Goal: Transaction & Acquisition: Obtain resource

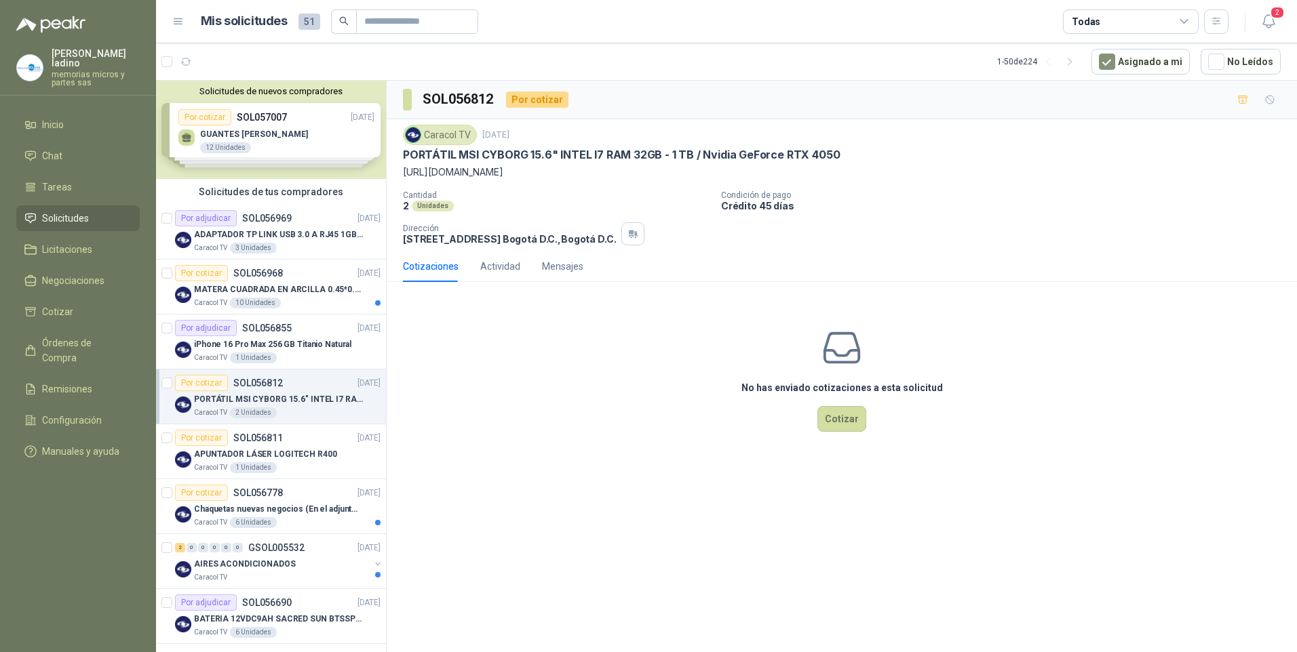
scroll to position [136, 0]
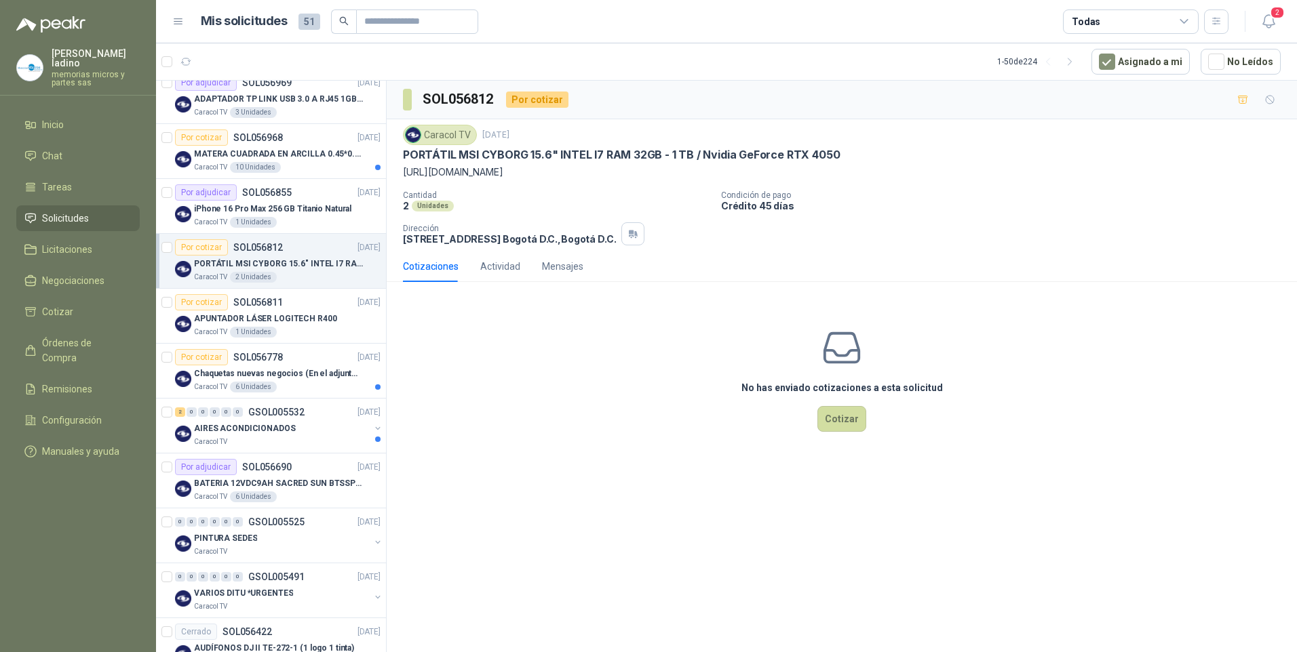
click at [206, 258] on p "PORTÁTIL MSI CYBORG 15.6" INTEL I7 RAM 32GB - 1 TB / Nvidia GeForce RTX 4050" at bounding box center [278, 264] width 169 height 13
click at [839, 432] on button "Cotizar" at bounding box center [841, 419] width 49 height 26
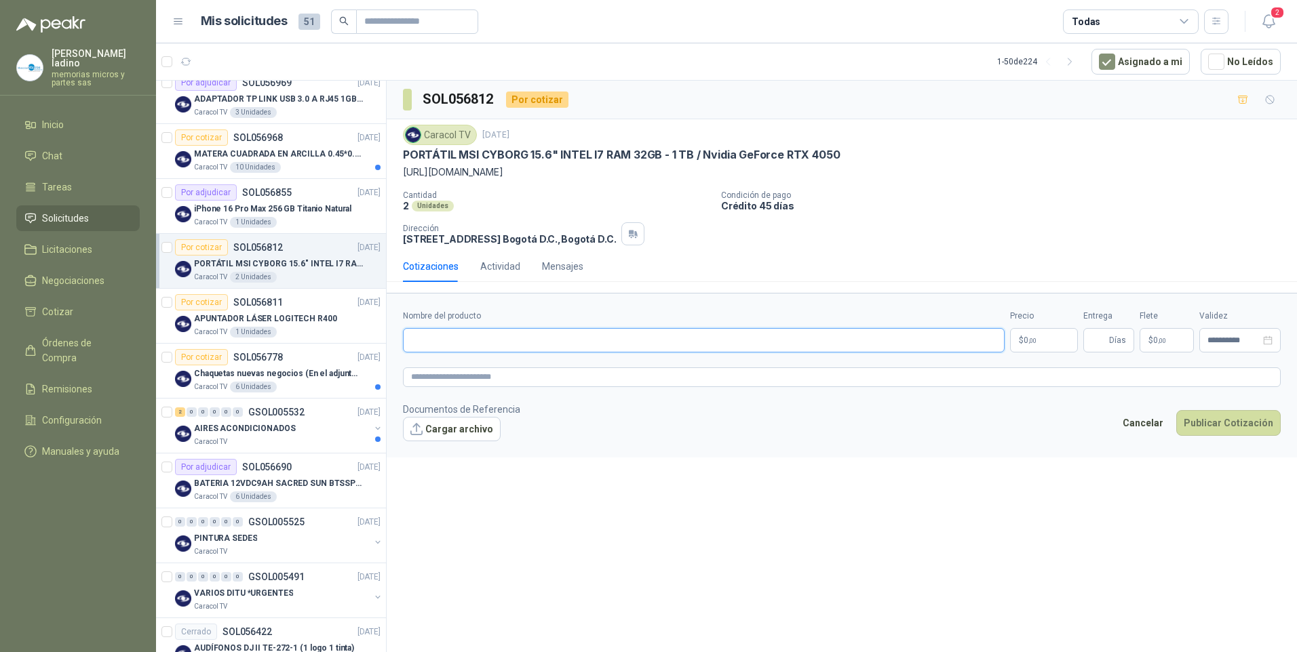
click at [429, 349] on input "Nombre del producto" at bounding box center [704, 340] width 602 height 24
paste input "**********"
type input "**********"
click at [1032, 345] on span ",00" at bounding box center [1032, 340] width 8 height 7
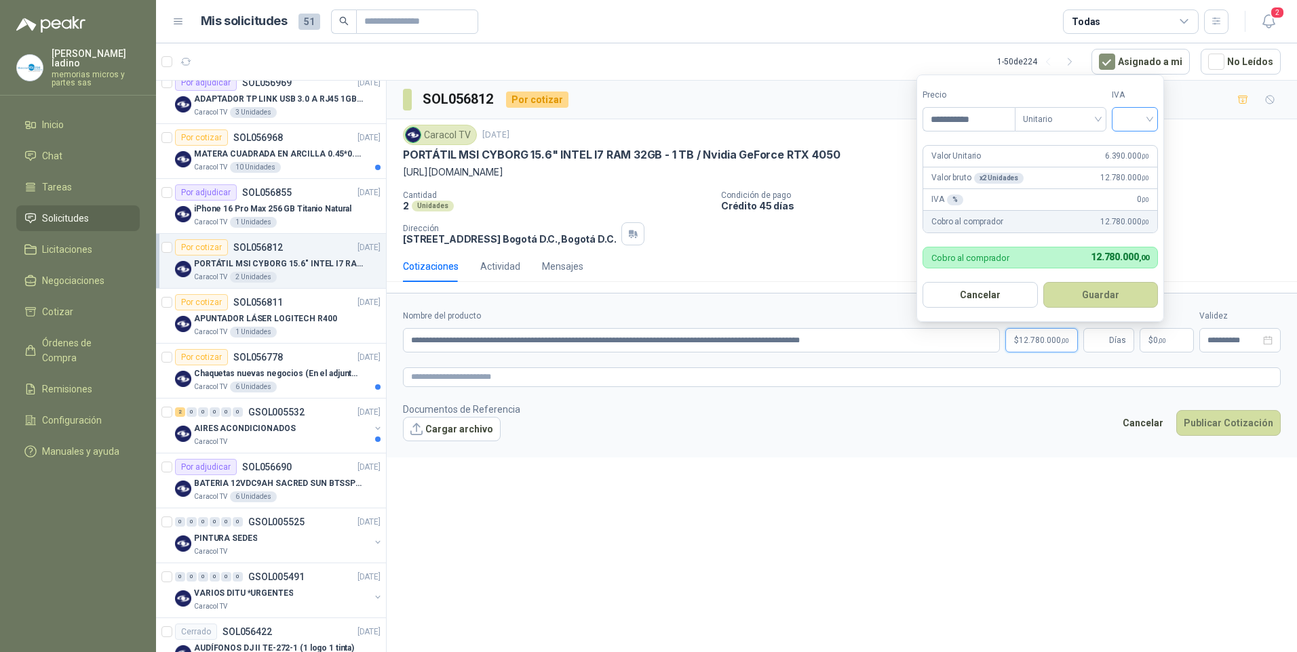
type input "**********"
click at [1145, 116] on input "search" at bounding box center [1135, 118] width 30 height 20
click at [1129, 145] on div "19%" at bounding box center [1137, 147] width 25 height 15
click at [1093, 300] on button "Guardar" at bounding box center [1102, 295] width 117 height 26
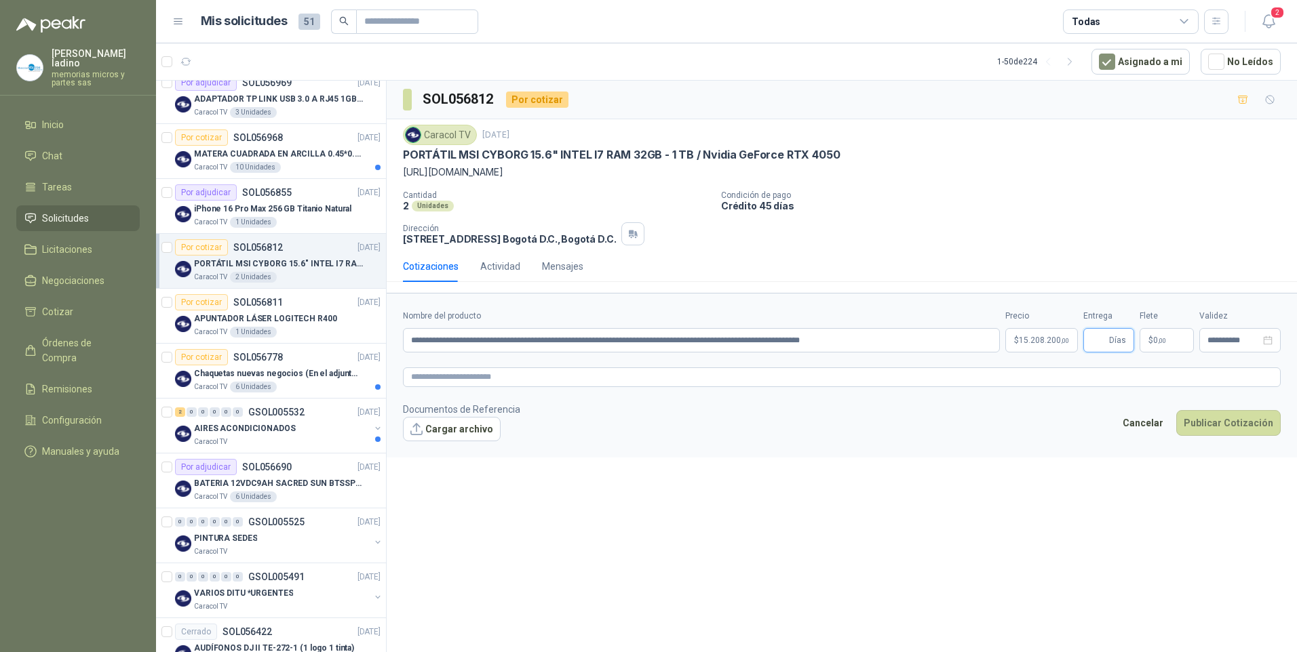
click at [1099, 352] on input "Entrega" at bounding box center [1098, 340] width 15 height 23
type input "*"
click at [1207, 436] on button "Publicar Cotización" at bounding box center [1228, 423] width 104 height 26
drag, startPoint x: 722, startPoint y: 354, endPoint x: 896, endPoint y: 345, distance: 174.5
click at [896, 345] on input "**********" at bounding box center [701, 340] width 597 height 24
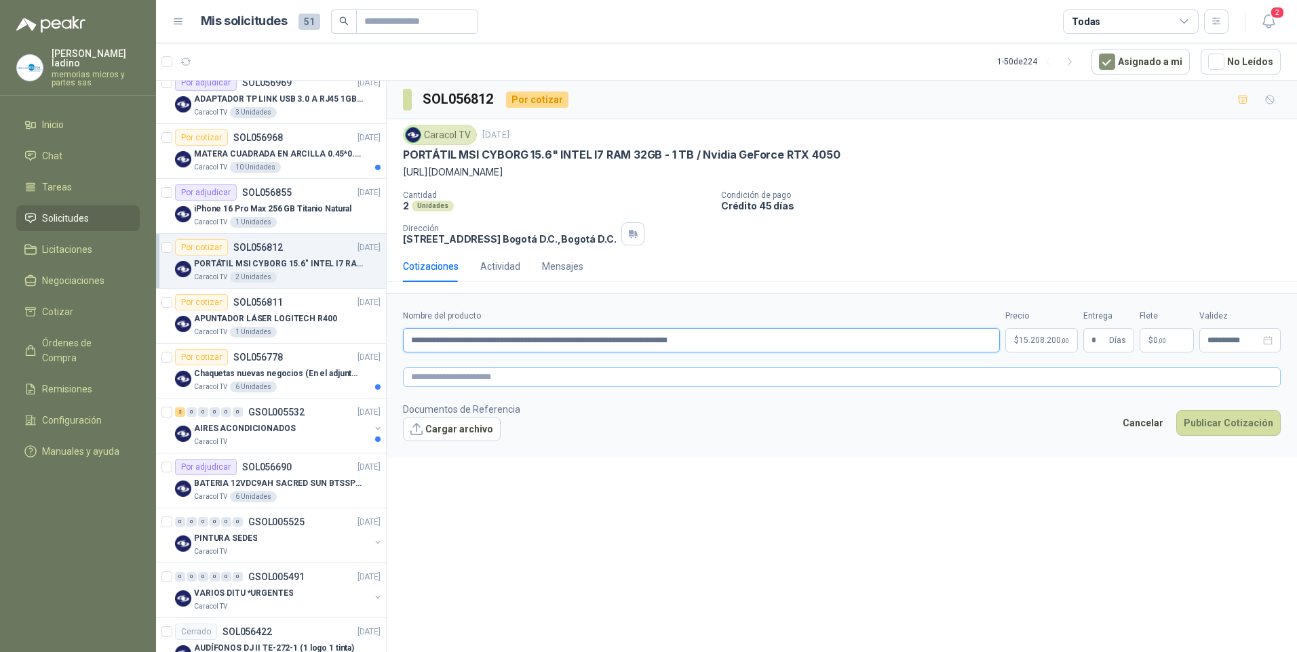
type input "**********"
click at [447, 387] on textarea at bounding box center [842, 378] width 878 height 20
paste textarea "**********"
type textarea "**********"
click at [437, 442] on button "Cargar archivo" at bounding box center [452, 429] width 98 height 24
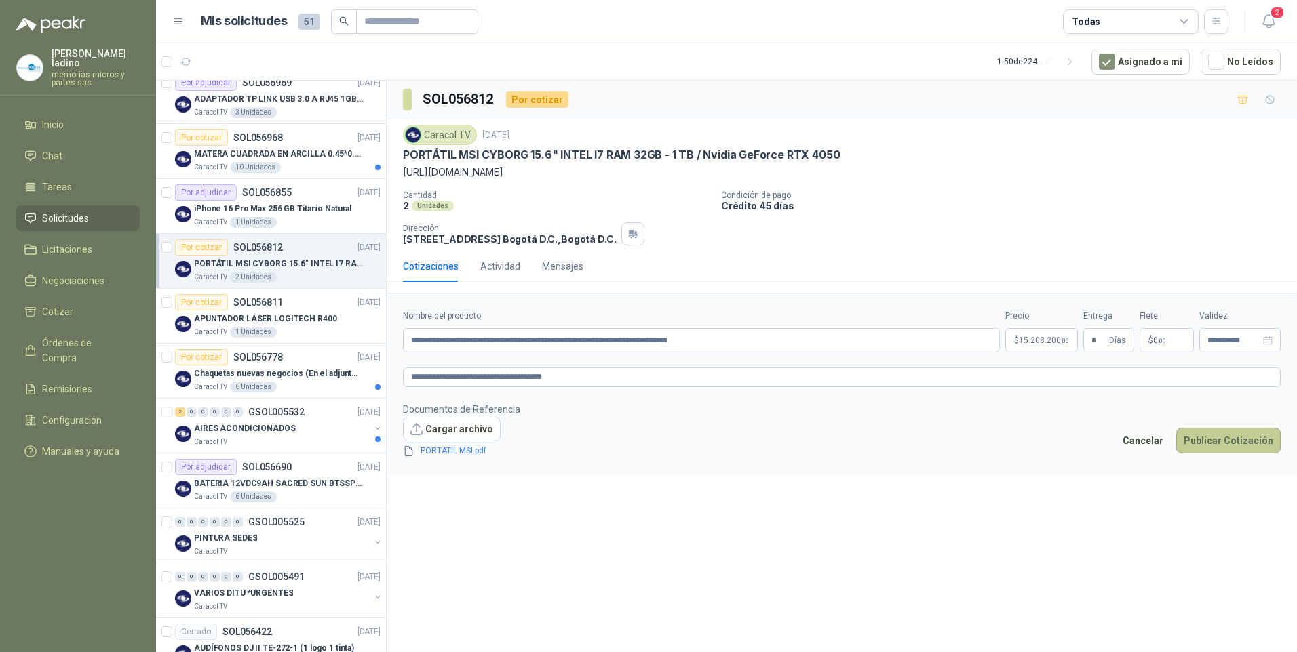
click at [1215, 454] on button "Publicar Cotización" at bounding box center [1228, 441] width 104 height 26
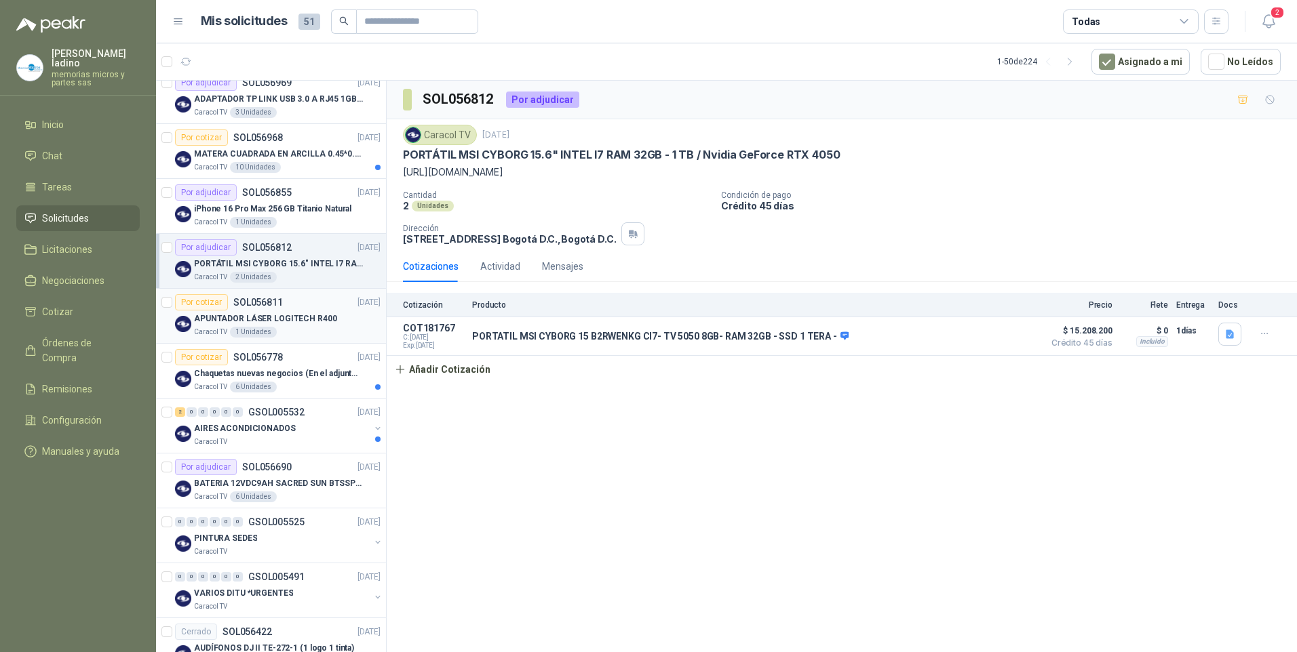
click at [196, 300] on div "Por cotizar" at bounding box center [201, 302] width 53 height 16
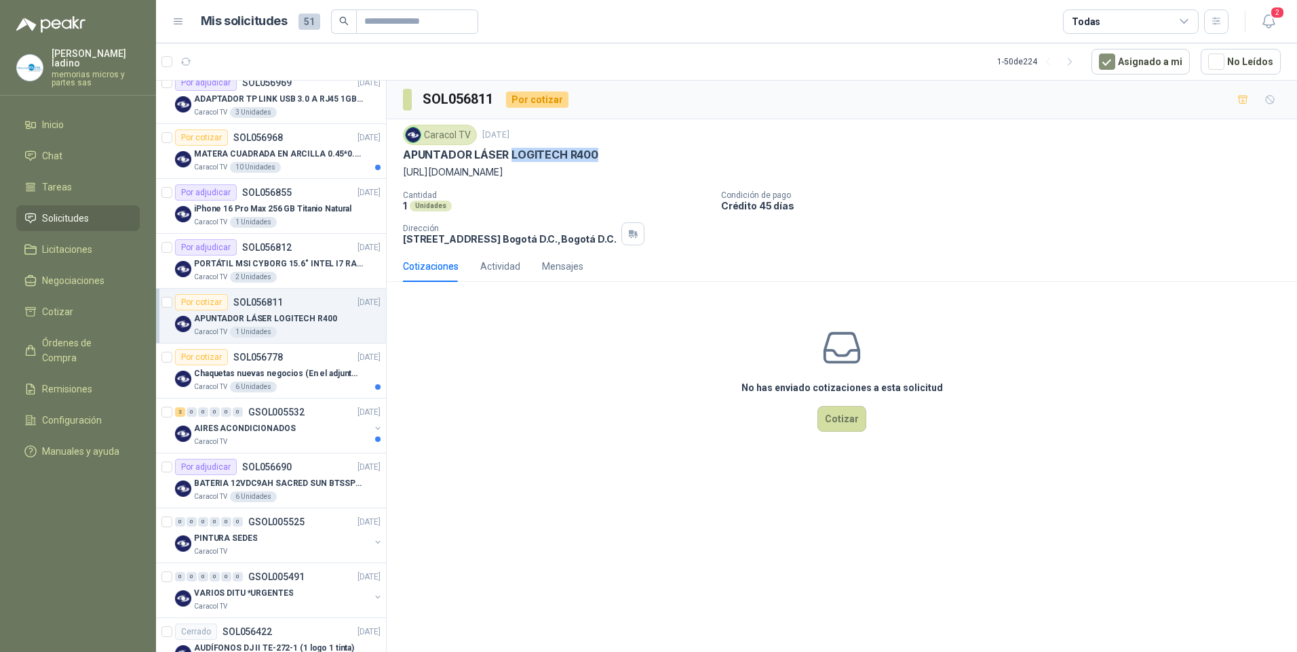
drag, startPoint x: 513, startPoint y: 154, endPoint x: 608, endPoint y: 154, distance: 95.0
click at [608, 154] on div "APUNTADOR LÁSER LOGITECH R400" at bounding box center [842, 155] width 878 height 14
drag, startPoint x: 608, startPoint y: 154, endPoint x: 582, endPoint y: 157, distance: 25.9
copy p "LOGITECH R400"
click at [218, 300] on div "Por cotizar" at bounding box center [201, 302] width 53 height 16
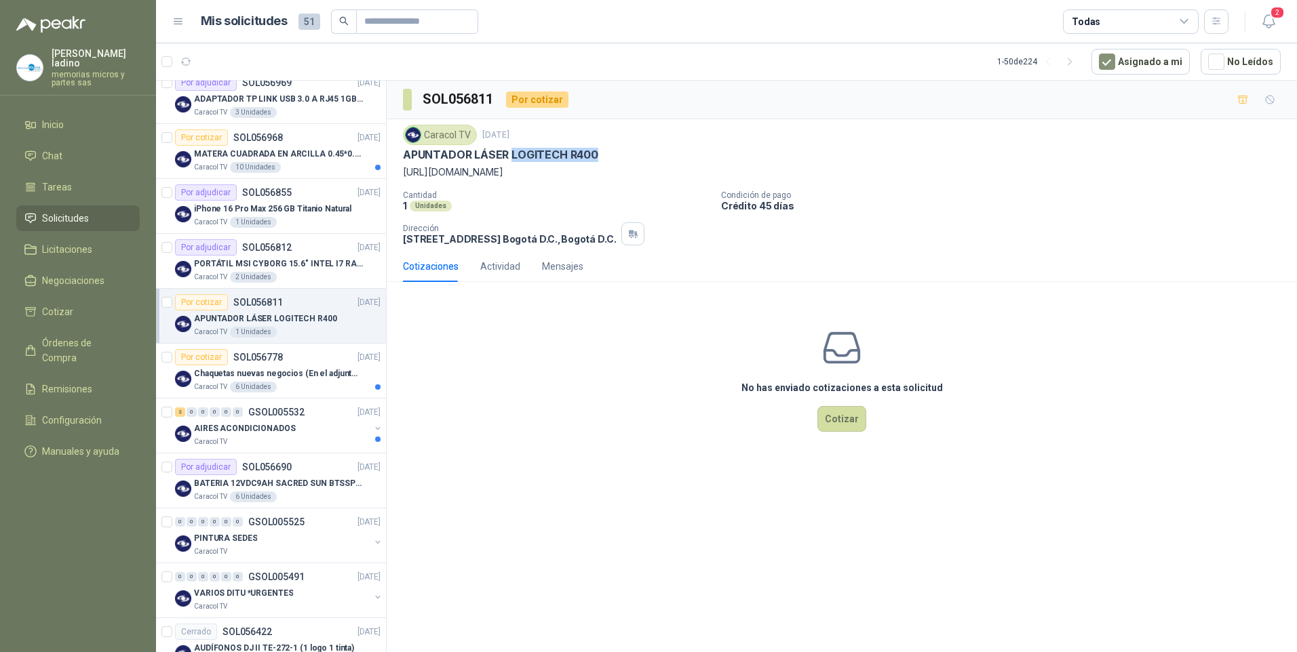
copy p "LOGITECH R400"
click at [178, 410] on div "2" at bounding box center [180, 412] width 10 height 9
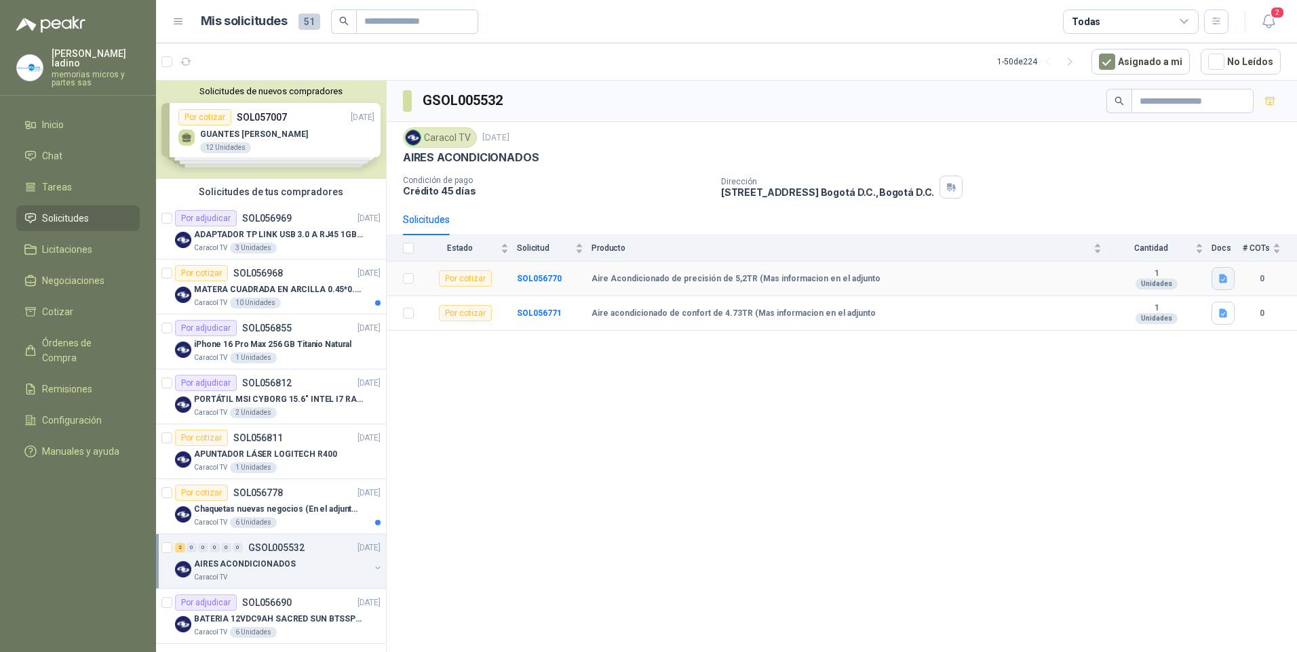
click at [1224, 279] on icon "button" at bounding box center [1223, 279] width 12 height 12
click at [1163, 246] on button "DC-PDO- AIRES Petición Oferta.xlsx" at bounding box center [1145, 249] width 159 height 14
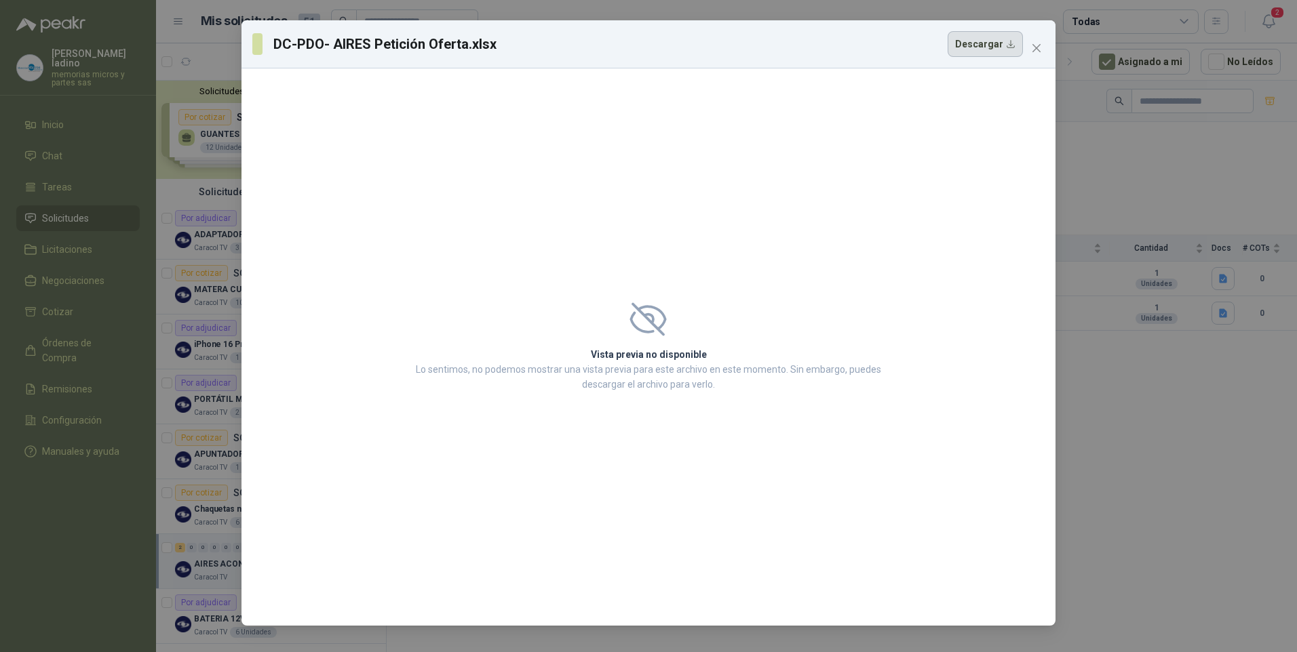
click at [966, 42] on button "Descargar" at bounding box center [984, 44] width 75 height 26
click at [1139, 157] on div "DC-PDO- AIRES Petición Oferta.xlsx Descargar Vista previa no disponible Lo sent…" at bounding box center [648, 326] width 1297 height 652
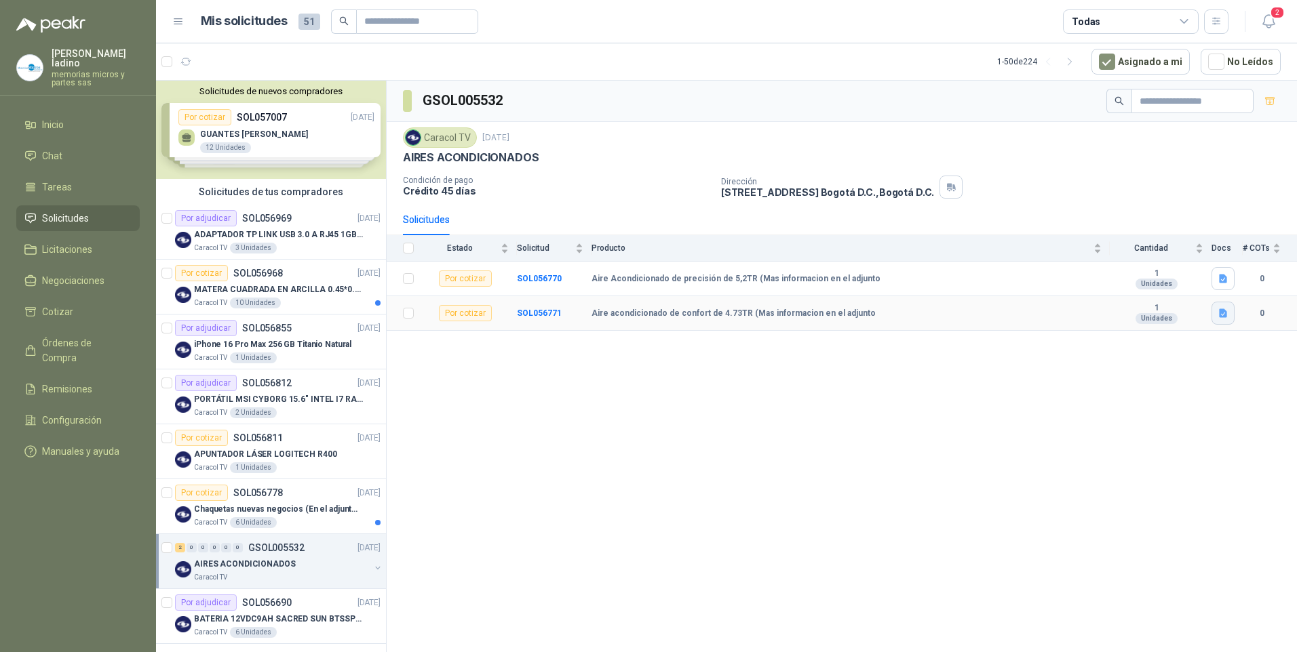
click at [1225, 306] on button "button" at bounding box center [1222, 313] width 23 height 23
click at [1141, 280] on button "DC-PDO- AIRES Petición Oferta.xlsx" at bounding box center [1145, 284] width 159 height 14
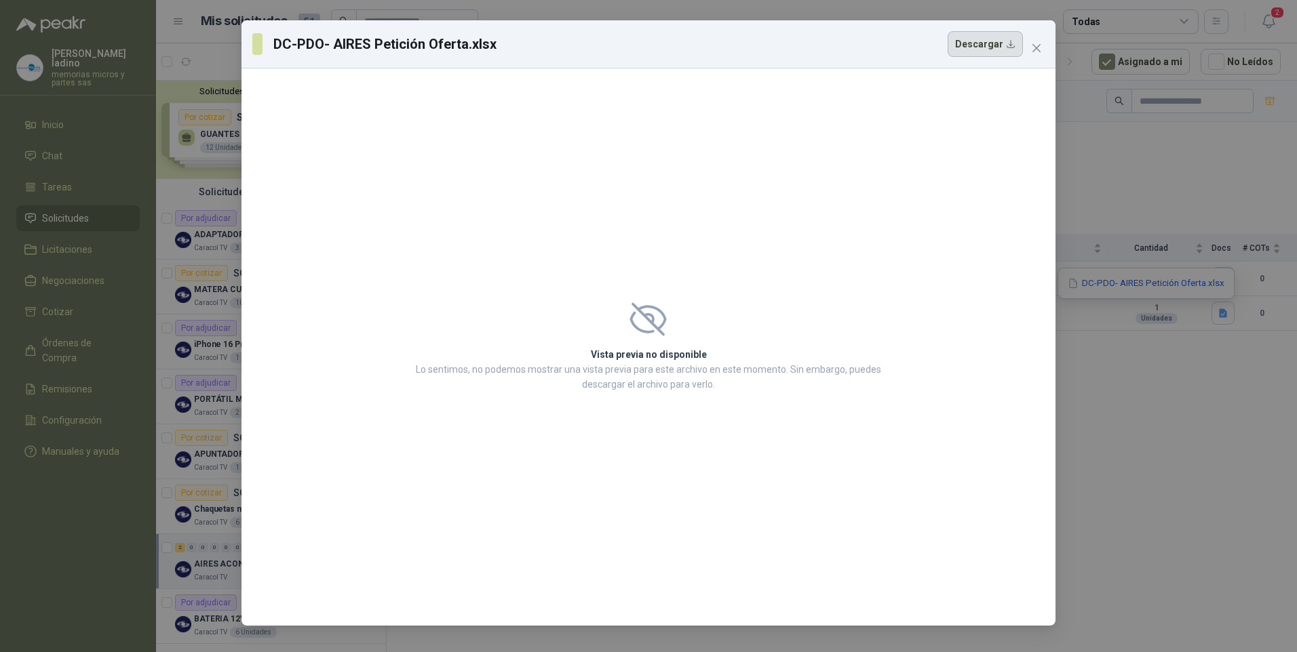
click at [1002, 43] on button "Descargar" at bounding box center [984, 44] width 75 height 26
click at [1136, 159] on div "DC-PDO- AIRES Petición Oferta.xlsx Descargar Vista previa no disponible Lo sent…" at bounding box center [648, 326] width 1297 height 652
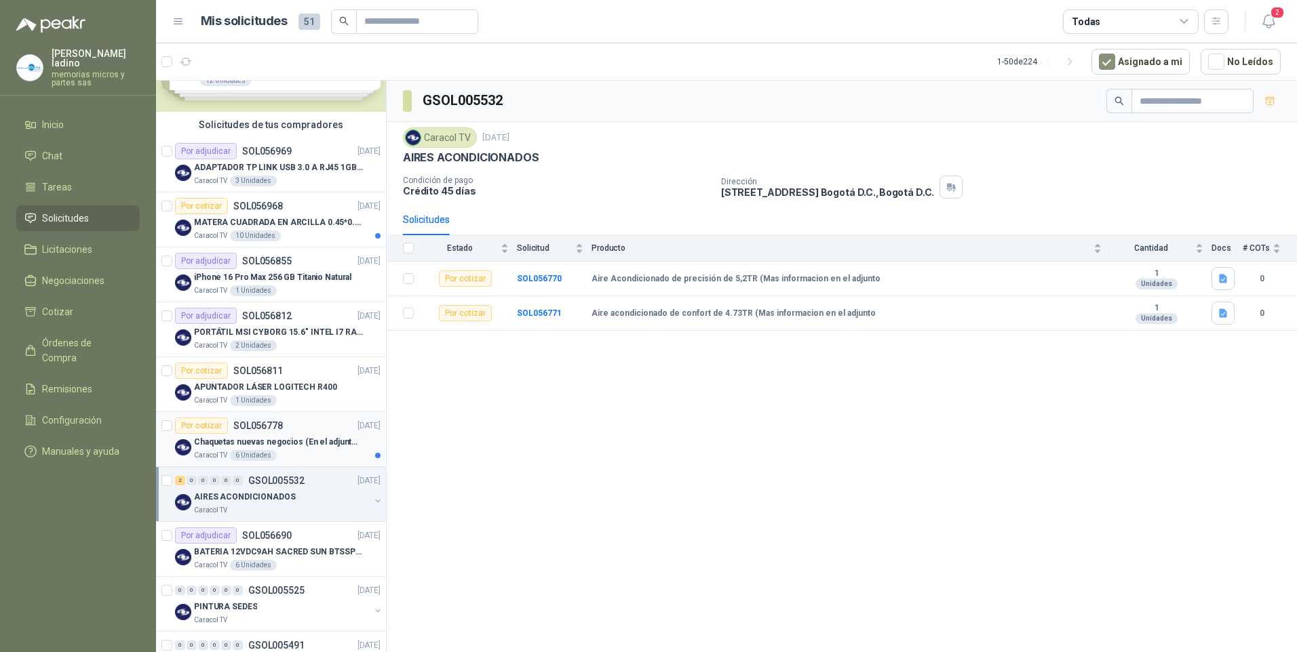
scroll to position [68, 0]
